Goal: Task Accomplishment & Management: Manage account settings

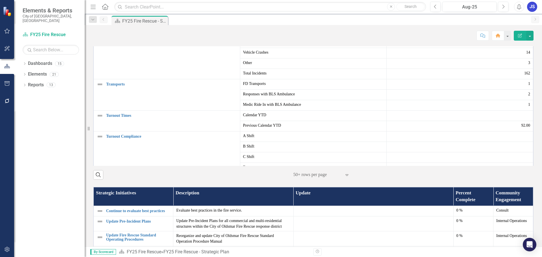
scroll to position [339, 0]
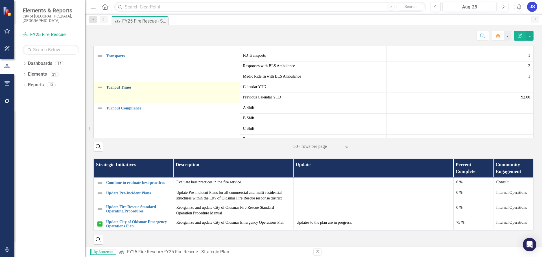
click at [116, 90] on link "Turnout Times" at bounding box center [171, 87] width 131 height 4
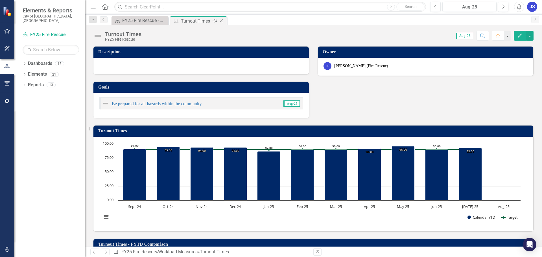
click at [222, 21] on icon "Close" at bounding box center [222, 21] width 6 height 5
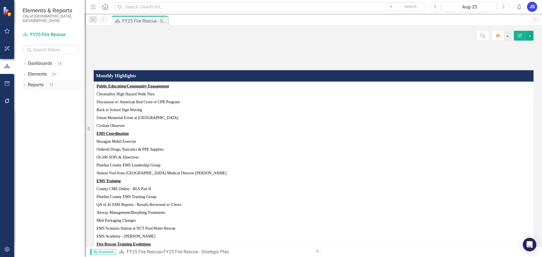
click at [27, 80] on div "Dropdown Reports 13" at bounding box center [54, 85] width 62 height 11
click at [25, 73] on icon "Dropdown" at bounding box center [25, 74] width 4 height 3
click at [26, 105] on icon "Dropdown" at bounding box center [27, 106] width 4 height 3
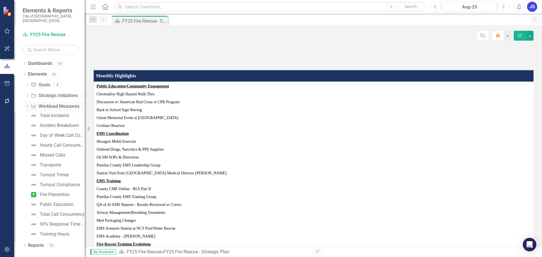
click at [57, 103] on link "Workload Measures Workload Measures" at bounding box center [55, 106] width 48 height 6
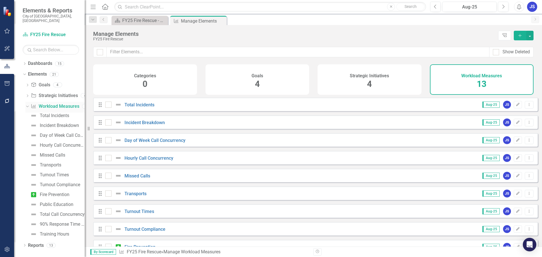
click at [28, 104] on icon "Dropdown" at bounding box center [26, 106] width 3 height 4
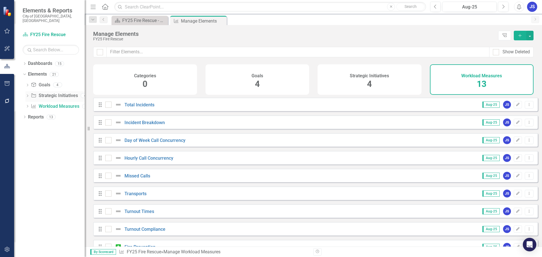
click at [28, 95] on icon "Dropdown" at bounding box center [27, 96] width 4 height 3
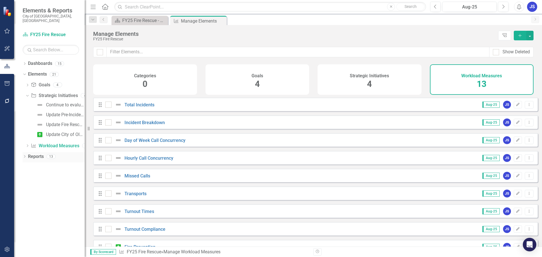
click at [26, 156] on icon "Dropdown" at bounding box center [25, 157] width 4 height 3
click at [26, 218] on icon "Dropdown" at bounding box center [27, 219] width 4 height 3
click at [35, 214] on link "Charts" at bounding box center [57, 218] width 56 height 9
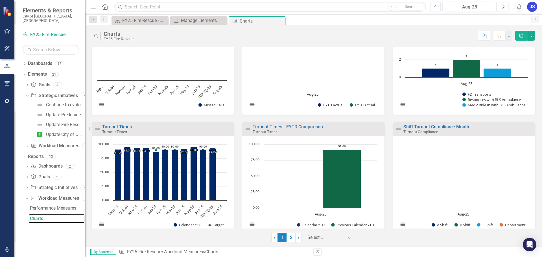
scroll to position [298, 0]
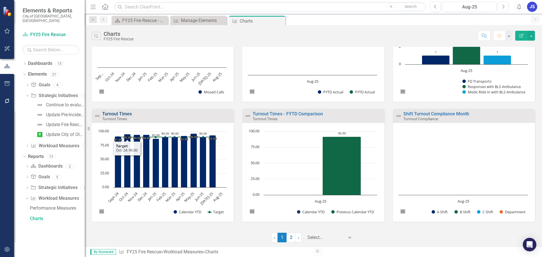
click at [120, 113] on link "Turnout Times" at bounding box center [117, 113] width 30 height 5
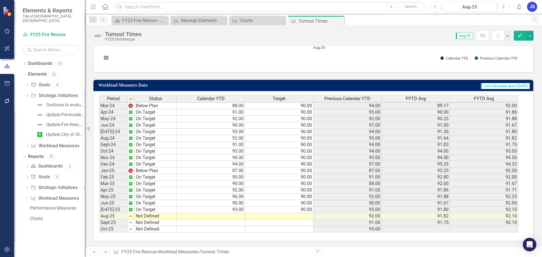
scroll to position [273, 0]
click at [149, 218] on tbody "Jan-23 On Target Feb-23 Below Plan Mar-23 On Target Apr-23 On Target May-23 On …" at bounding box center [138, 121] width 78 height 221
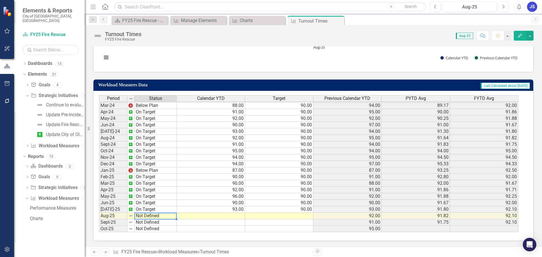
click at [149, 218] on td "Not Defined" at bounding box center [156, 216] width 42 height 6
click at [150, 215] on td "Not Defined" at bounding box center [156, 216] width 42 height 6
type textarea "Not Defined"
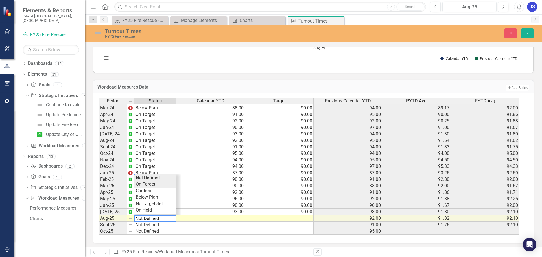
click at [147, 185] on div "Period Status Calendar YTD Target Previous Calendar YTD PYTD Avg FYTD Avg Feb-2…" at bounding box center [311, 166] width 425 height 137
click at [235, 219] on td at bounding box center [210, 218] width 69 height 6
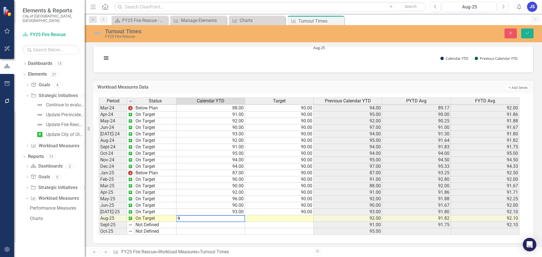
type textarea "92"
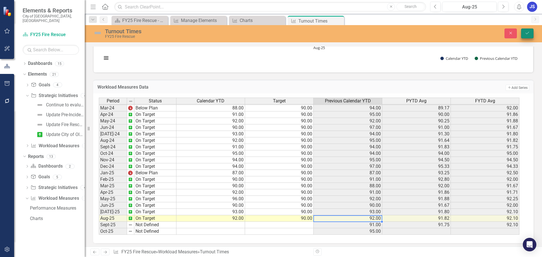
type textarea "90"
click at [529, 33] on icon "Save" at bounding box center [527, 33] width 5 height 4
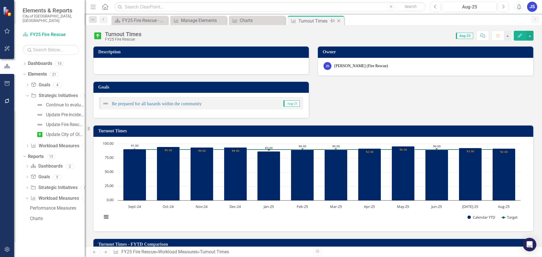
click at [340, 22] on icon "Close" at bounding box center [339, 21] width 6 height 5
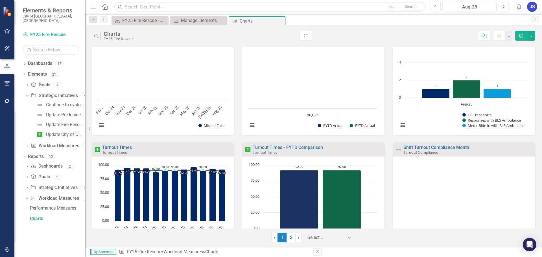
scroll to position [298, 0]
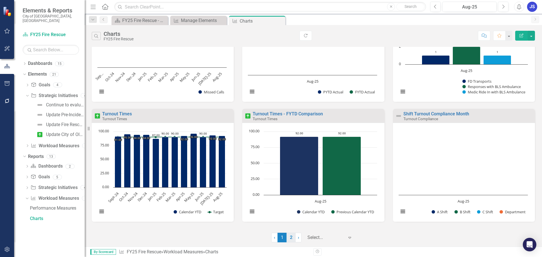
click at [290, 235] on link "2" at bounding box center [291, 238] width 9 height 10
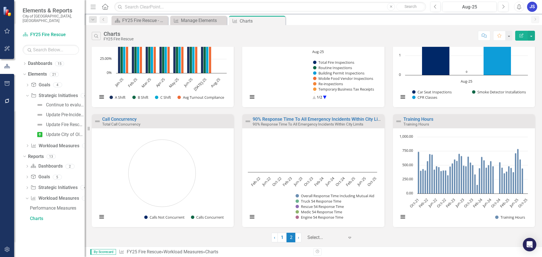
scroll to position [58, 0]
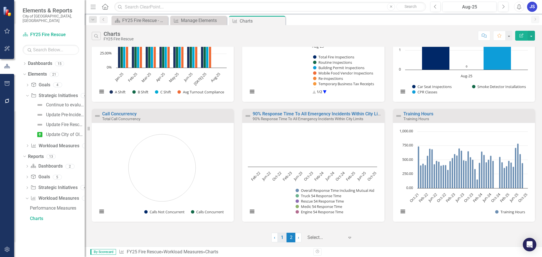
click at [282, 239] on link "1" at bounding box center [282, 238] width 9 height 10
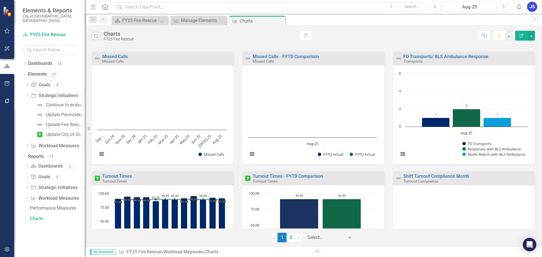
scroll to position [298, 0]
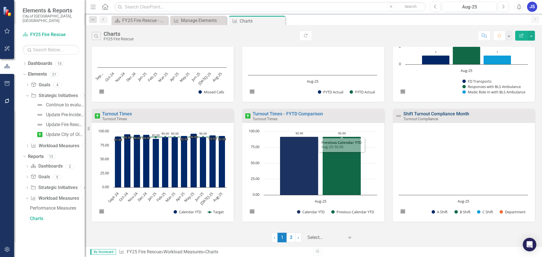
click at [411, 114] on link "Shift Turnout Compliance Month" at bounding box center [436, 113] width 66 height 5
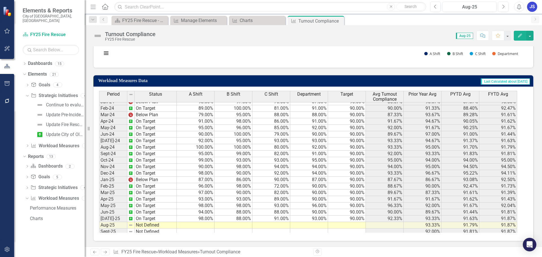
scroll to position [188, 0]
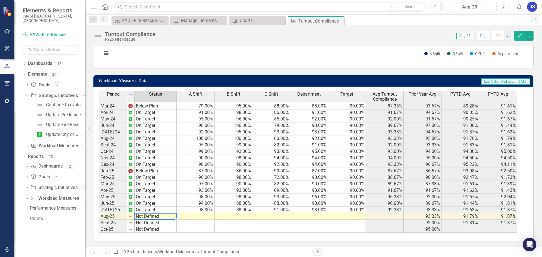
click at [150, 218] on td "Not Defined" at bounding box center [156, 216] width 42 height 6
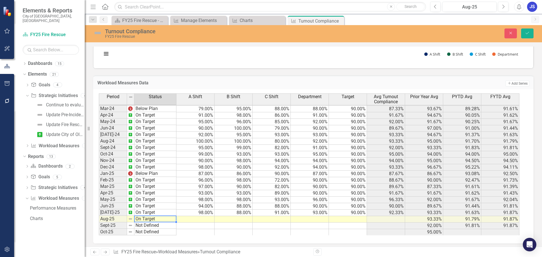
click at [150, 185] on div "Period Status A Shift B Shift C Shift Department Target Avg Turnout Compliance …" at bounding box center [311, 164] width 425 height 142
click at [199, 219] on td at bounding box center [195, 219] width 38 height 6
type textarea "100"
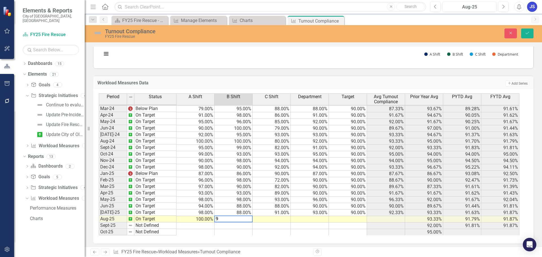
type textarea "90"
type textarea "87"
type textarea "92"
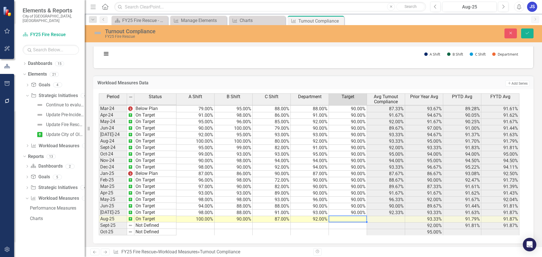
type textarea "90"
click at [530, 31] on button "Save" at bounding box center [527, 34] width 12 height 10
